Goal: Task Accomplishment & Management: Manage account settings

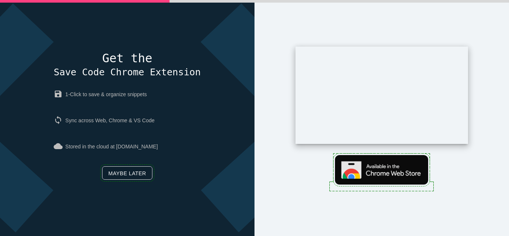
click at [114, 176] on link "Maybe later" at bounding box center [127, 172] width 50 height 13
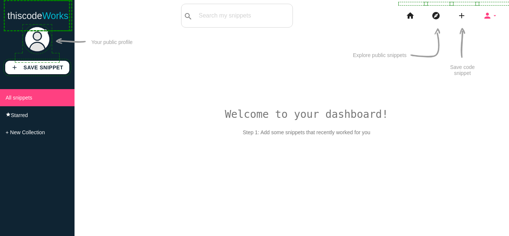
click at [486, 18] on icon "person" at bounding box center [487, 16] width 9 height 24
click at [490, 17] on icon "person" at bounding box center [487, 16] width 9 height 24
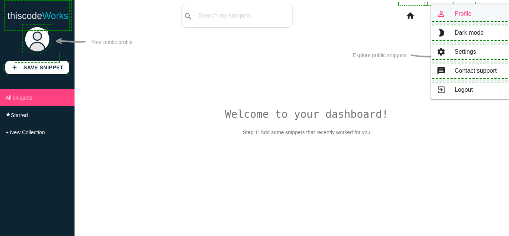
click at [462, 12] on link "person_outline Profile" at bounding box center [470, 13] width 78 height 19
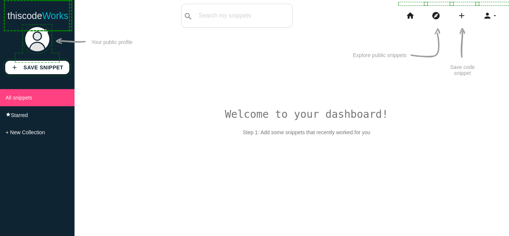
click at [201, 102] on div "Welcome to your dashboard! Step 1: Add some snippets that recently worked for y…" at bounding box center [292, 142] width 435 height 236
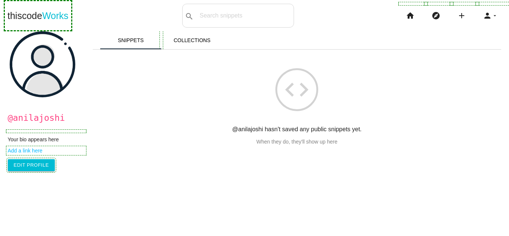
click at [45, 154] on link "Add a link here" at bounding box center [46, 151] width 77 height 6
click at [51, 150] on link "Add a link here" at bounding box center [46, 151] width 77 height 6
click at [35, 171] on link "Edit Profile" at bounding box center [31, 165] width 47 height 12
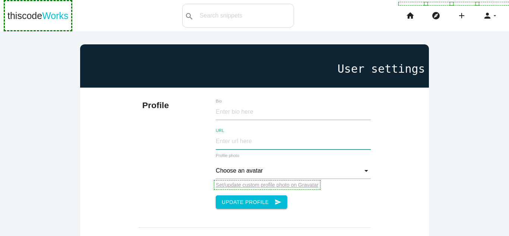
click at [263, 140] on input "URL" at bounding box center [293, 141] width 155 height 16
paste input "[URL][DOMAIN_NAME]"
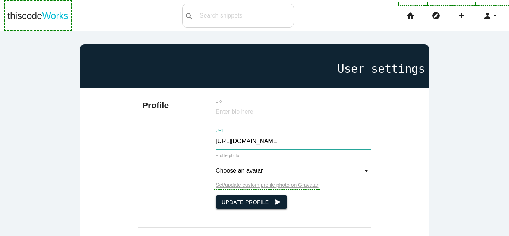
type input "[URL][DOMAIN_NAME]"
click at [261, 203] on button "Update Profile send" at bounding box center [252, 201] width 72 height 13
